Goal: Task Accomplishment & Management: Manage account settings

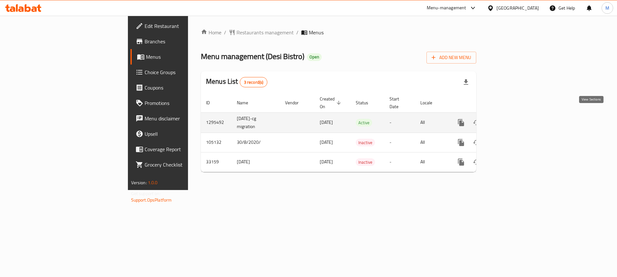
click at [515, 120] on link "enhanced table" at bounding box center [506, 122] width 15 height 15
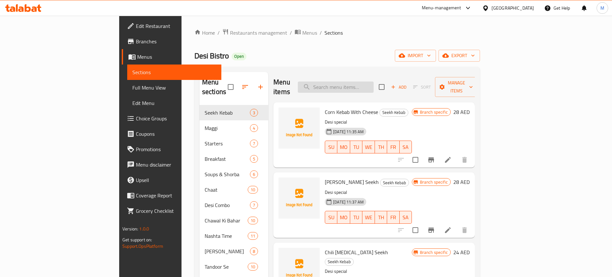
click at [373, 82] on input "search" at bounding box center [336, 87] width 76 height 11
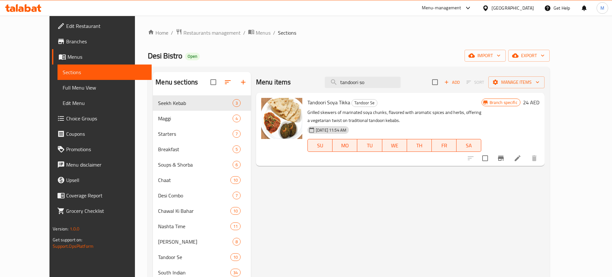
type input "tandoori so"
click at [263, 112] on img at bounding box center [281, 118] width 41 height 41
click at [261, 99] on img at bounding box center [281, 118] width 41 height 41
click at [266, 104] on icon "upload picture" at bounding box center [270, 107] width 8 height 8
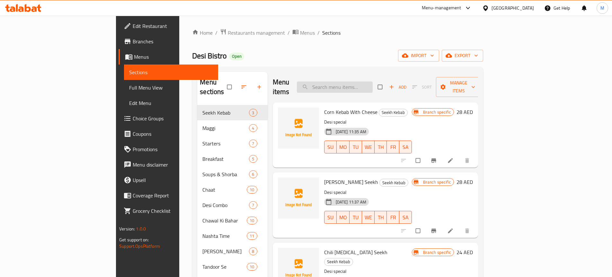
click at [372, 84] on input "search" at bounding box center [335, 87] width 76 height 11
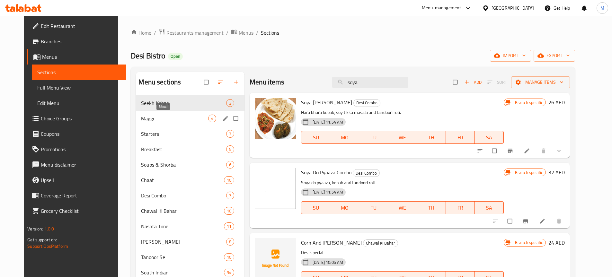
type input "soya"
click at [152, 119] on span "Maggi" at bounding box center [174, 119] width 67 height 8
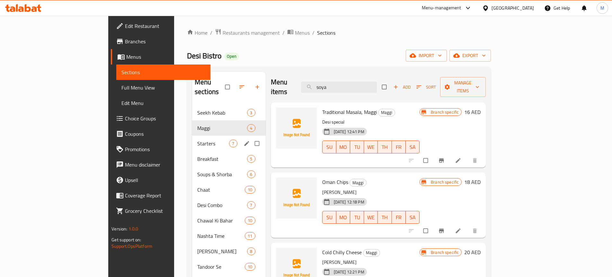
click at [197, 140] on span "Starters" at bounding box center [213, 144] width 32 height 8
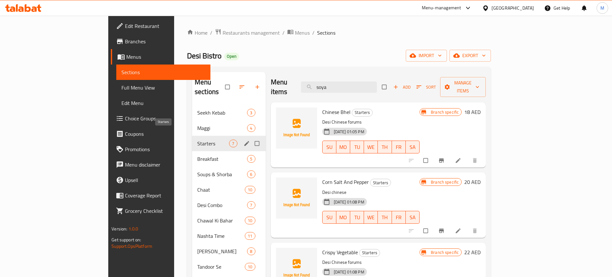
click at [192, 151] on div "Breakfast 5" at bounding box center [229, 158] width 74 height 15
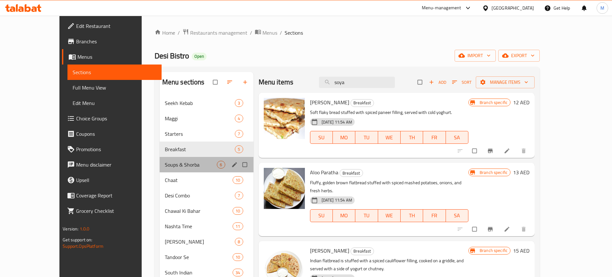
click at [160, 157] on div "Soups & Shorba 6" at bounding box center [207, 164] width 94 height 15
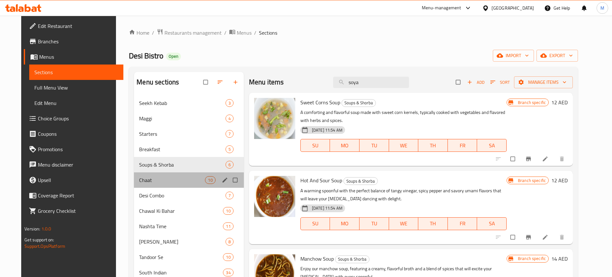
click at [167, 175] on div "Chaat 10" at bounding box center [188, 179] width 109 height 15
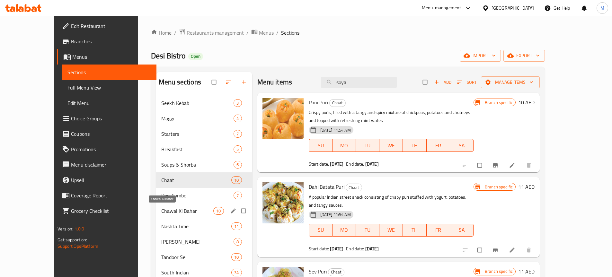
click at [167, 207] on span "Chawal Ki Bahar" at bounding box center [187, 211] width 52 height 8
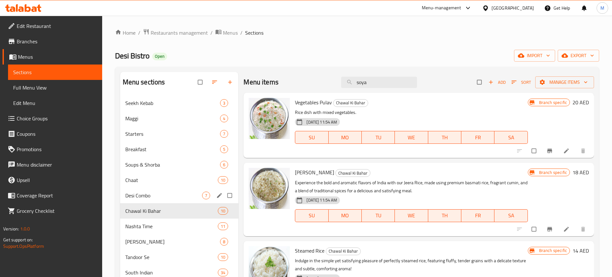
click at [168, 190] on div "Desi Combo 7" at bounding box center [179, 195] width 118 height 15
